Goal: Information Seeking & Learning: Find specific fact

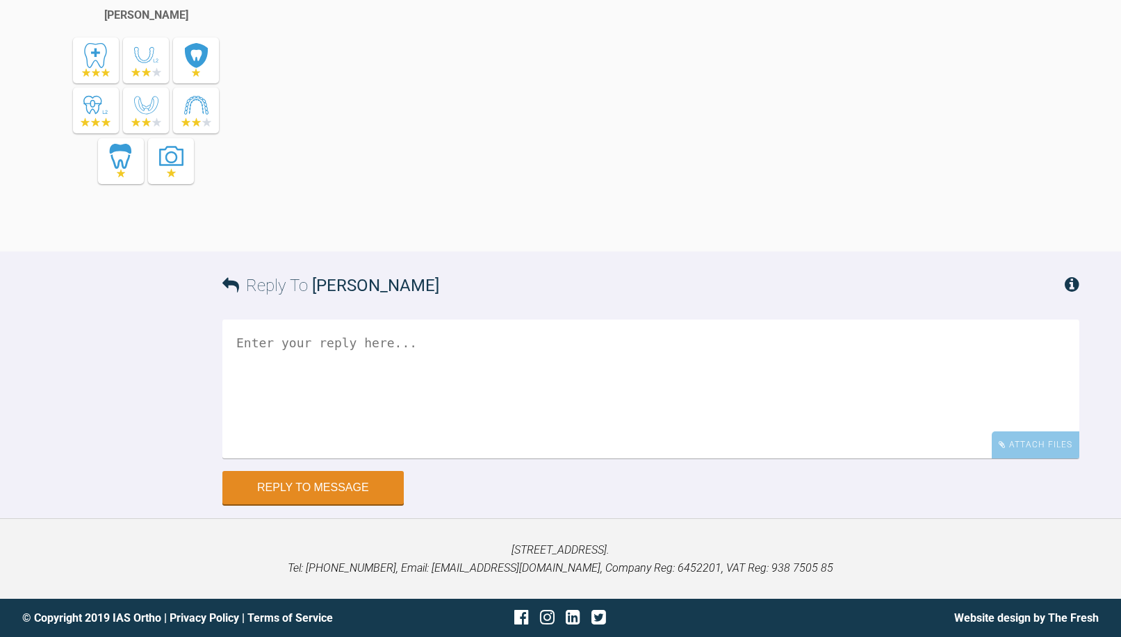
scroll to position [18302, 0]
drag, startPoint x: 614, startPoint y: 419, endPoint x: 779, endPoint y: 425, distance: 164.8
click at [779, 231] on div "Too chicane the tooth you need to be in 0.020*0.020"NT in this case - with OCS …" at bounding box center [685, 41] width 787 height 379
drag, startPoint x: 829, startPoint y: 415, endPoint x: 448, endPoint y: 413, distance: 381.5
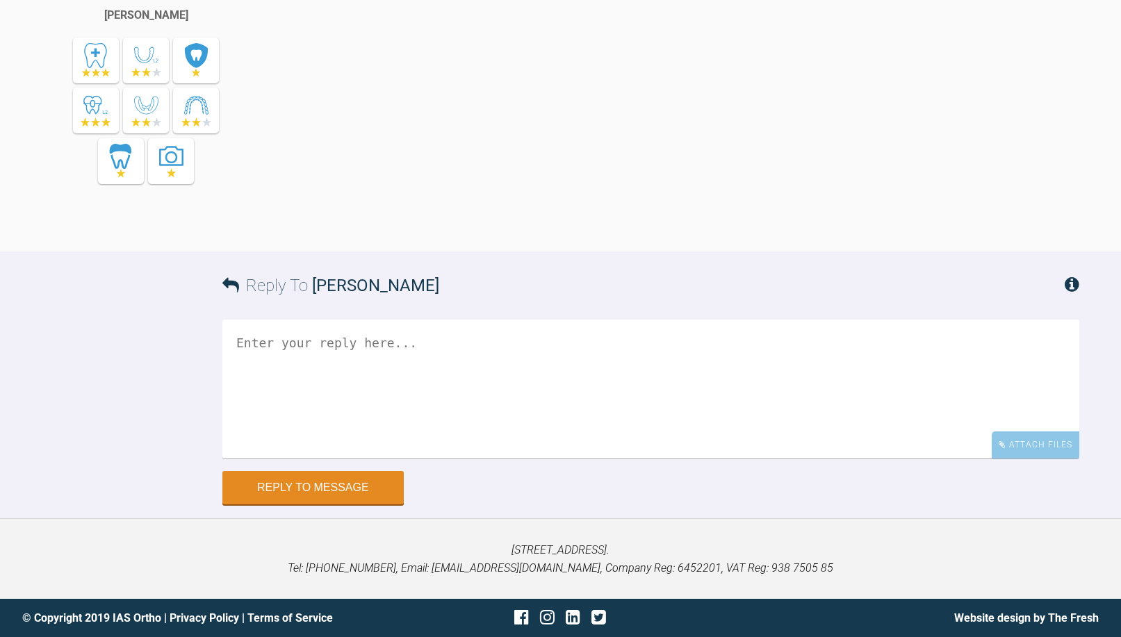
click at [448, 231] on div "Too chicane the tooth you need to be in 0.020*0.020"NT in this case - with OCS …" at bounding box center [685, 41] width 787 height 379
click at [447, 231] on div "Too chicane the tooth you need to be in 0.020*0.020"NT in this case - with OCS …" at bounding box center [685, 41] width 787 height 379
drag, startPoint x: 537, startPoint y: 300, endPoint x: 552, endPoint y: 304, distance: 15.8
click at [552, 231] on div "Too chicane the tooth you need to be in 0.020*0.020"NT in this case - with OCS …" at bounding box center [685, 41] width 787 height 379
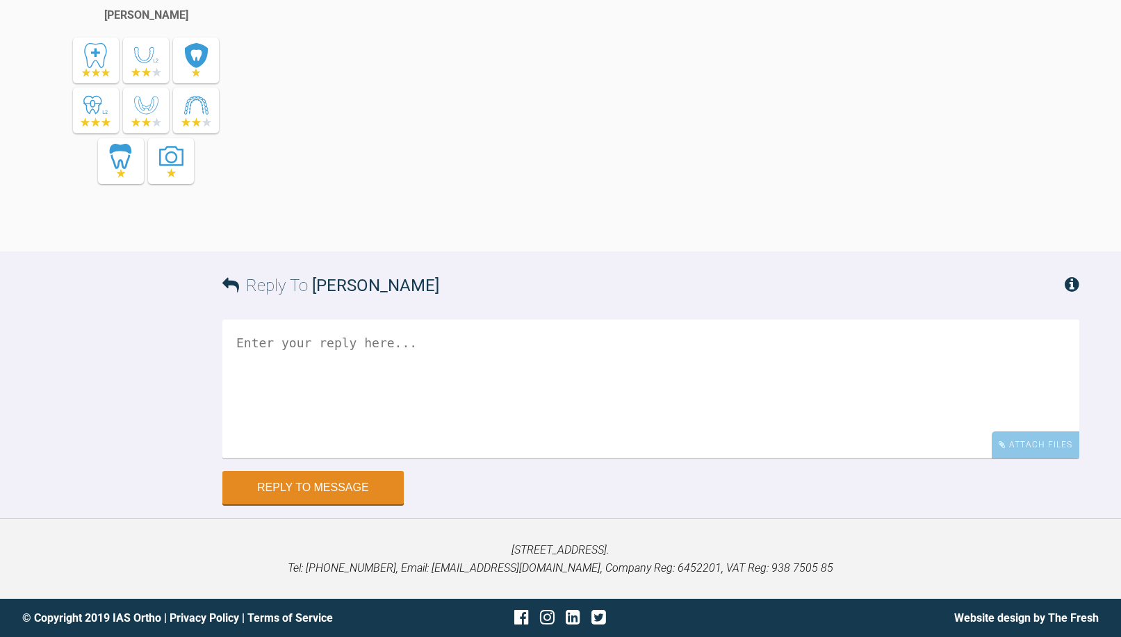
click at [552, 231] on div "Too chicane the tooth you need to be in 0.020*0.020"NT in this case - with OCS …" at bounding box center [685, 41] width 787 height 379
drag, startPoint x: 568, startPoint y: 304, endPoint x: 526, endPoint y: 314, distance: 43.5
click at [526, 231] on div "Too chicane the tooth you need to be in 0.020*0.020"NT in this case - with OCS …" at bounding box center [685, 41] width 787 height 379
click at [562, 231] on div "Too chicane the tooth you need to be in 0.020*0.020"NT in this case - with OCS …" at bounding box center [685, 41] width 787 height 379
drag, startPoint x: 577, startPoint y: 301, endPoint x: 516, endPoint y: 303, distance: 60.5
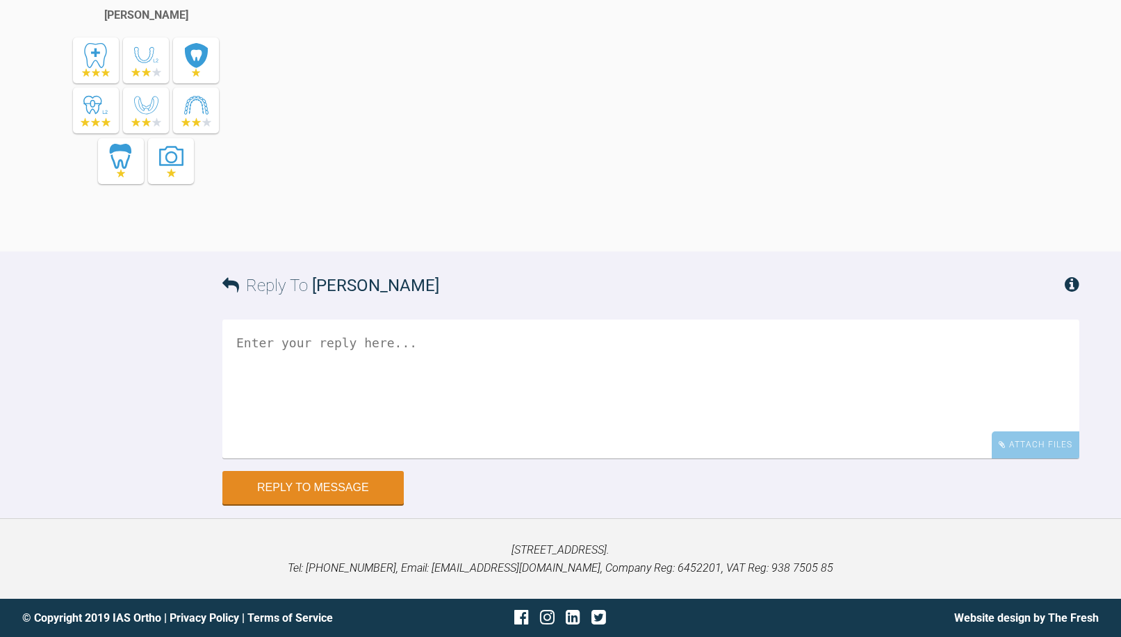
click at [516, 231] on div "Too chicane the tooth you need to be in 0.020*0.020"NT in this case - with OCS …" at bounding box center [685, 41] width 787 height 379
